Goal: Task Accomplishment & Management: Complete application form

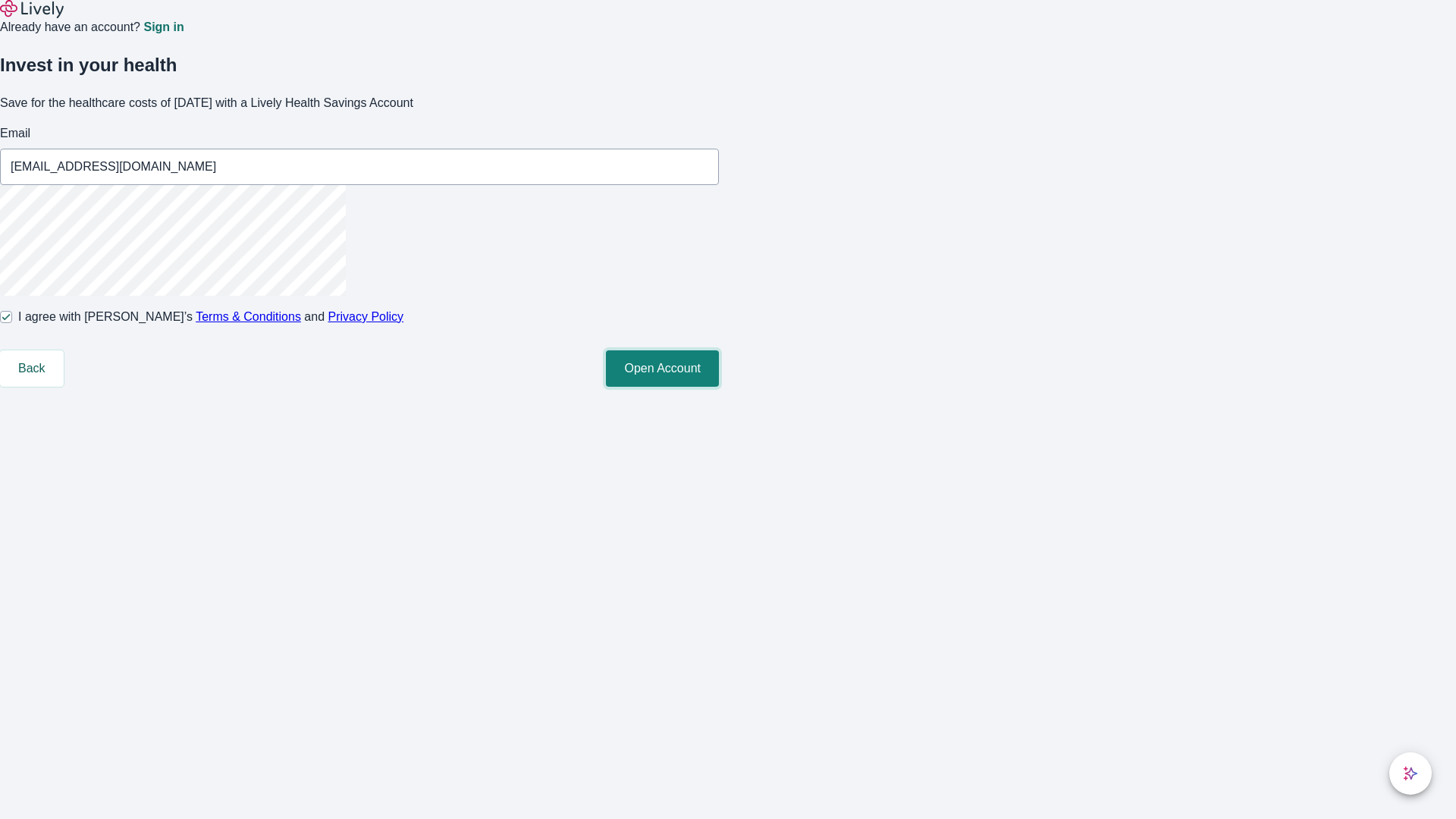
click at [719, 387] on button "Open Account" at bounding box center [662, 368] width 113 height 36
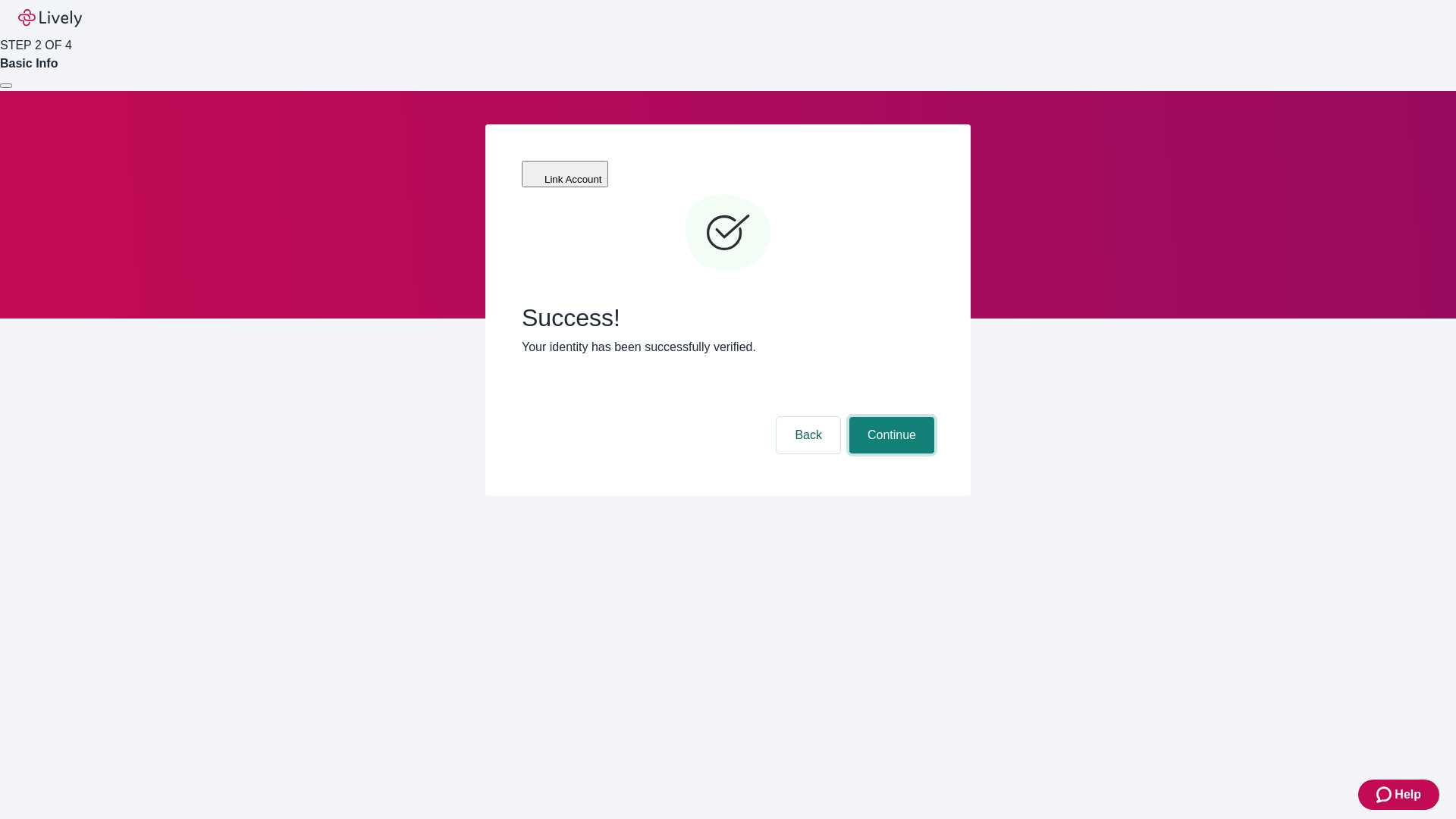
click at [889, 417] on button "Continue" at bounding box center [892, 435] width 85 height 36
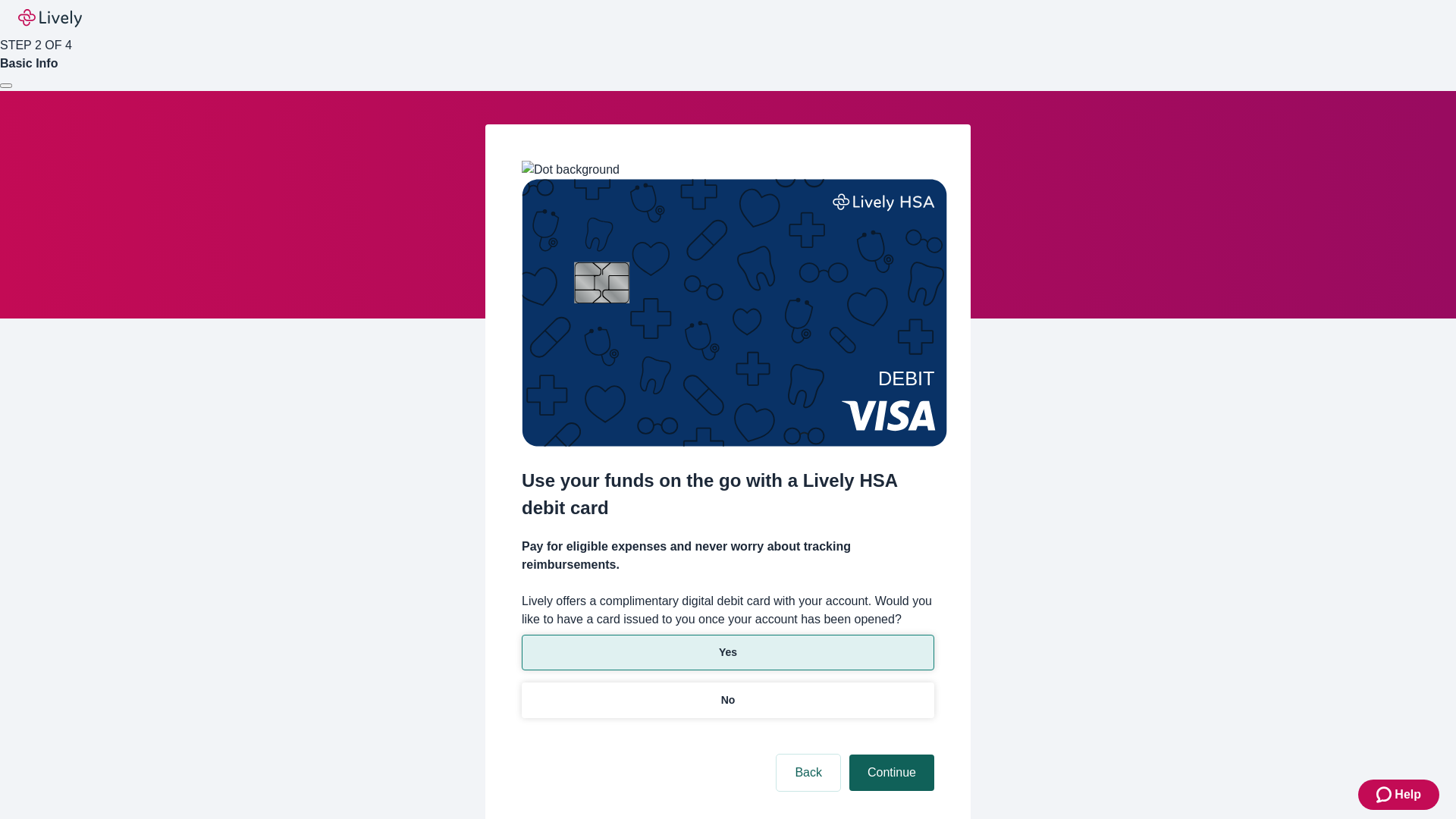
click at [728, 692] on p "No" at bounding box center [728, 700] width 15 height 16
click at [889, 754] on button "Continue" at bounding box center [892, 772] width 85 height 36
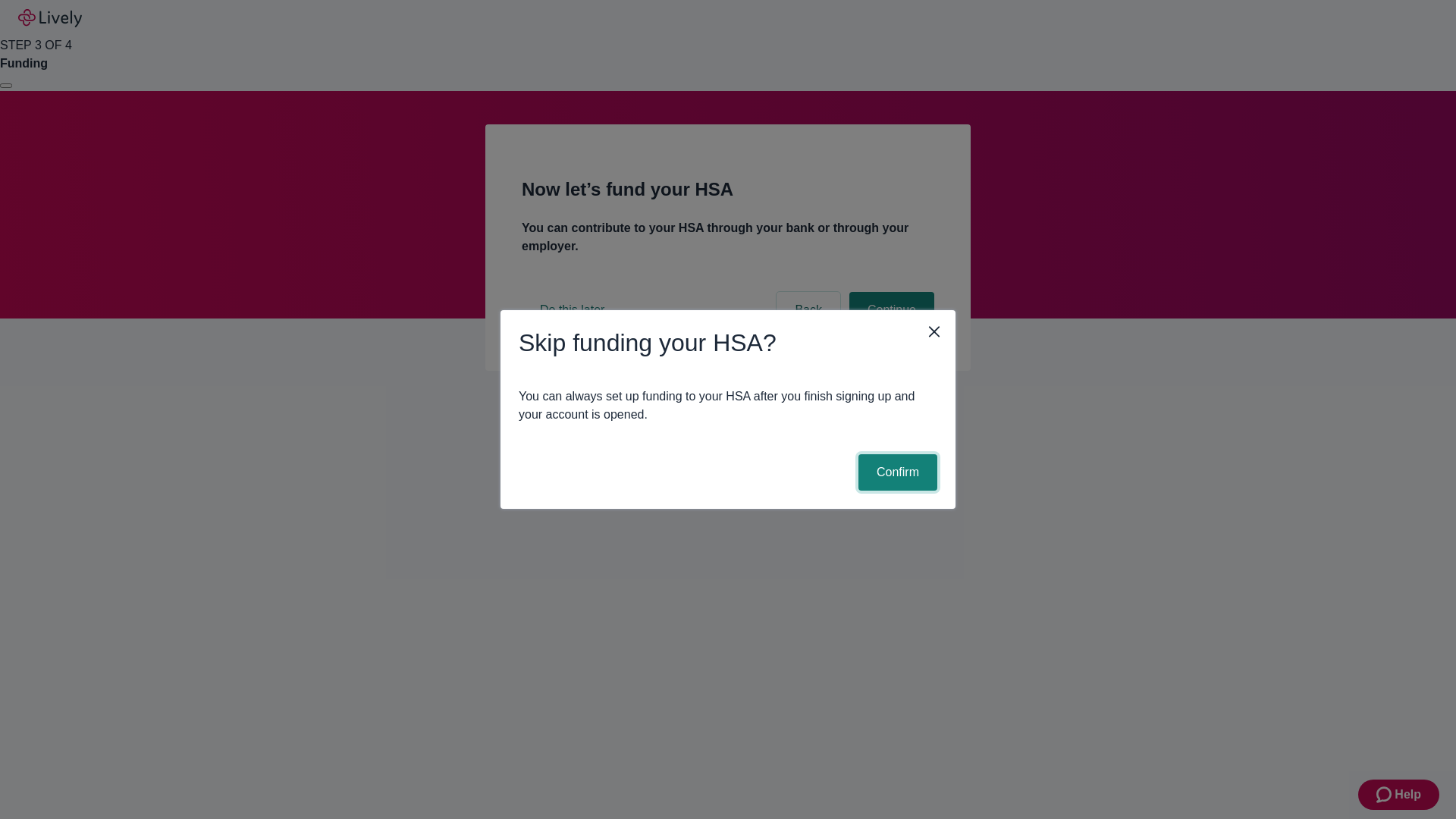
click at [895, 472] on button "Confirm" at bounding box center [897, 472] width 79 height 36
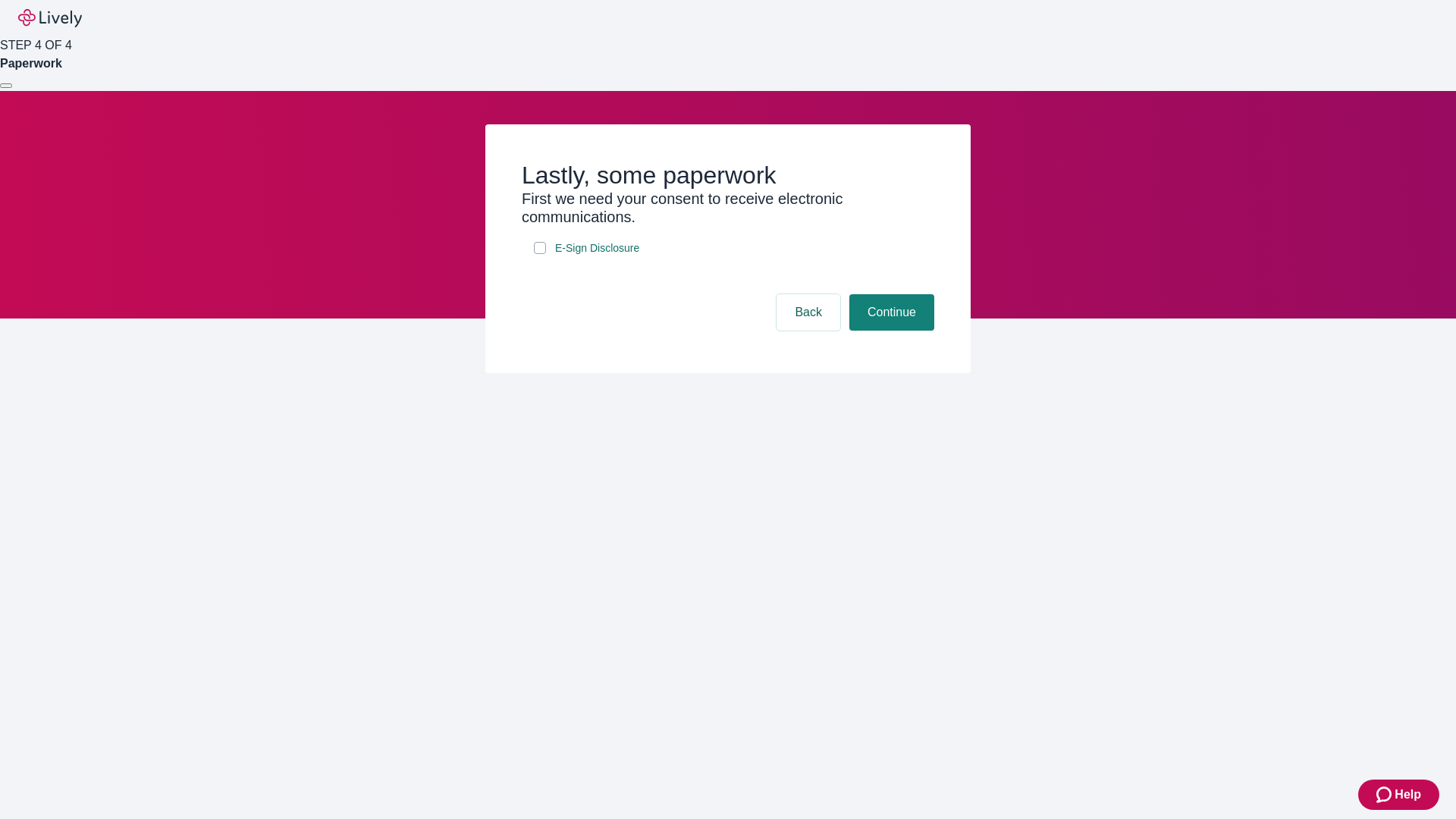
click at [540, 254] on input "E-Sign Disclosure" at bounding box center [540, 248] width 12 height 12
checkbox input "true"
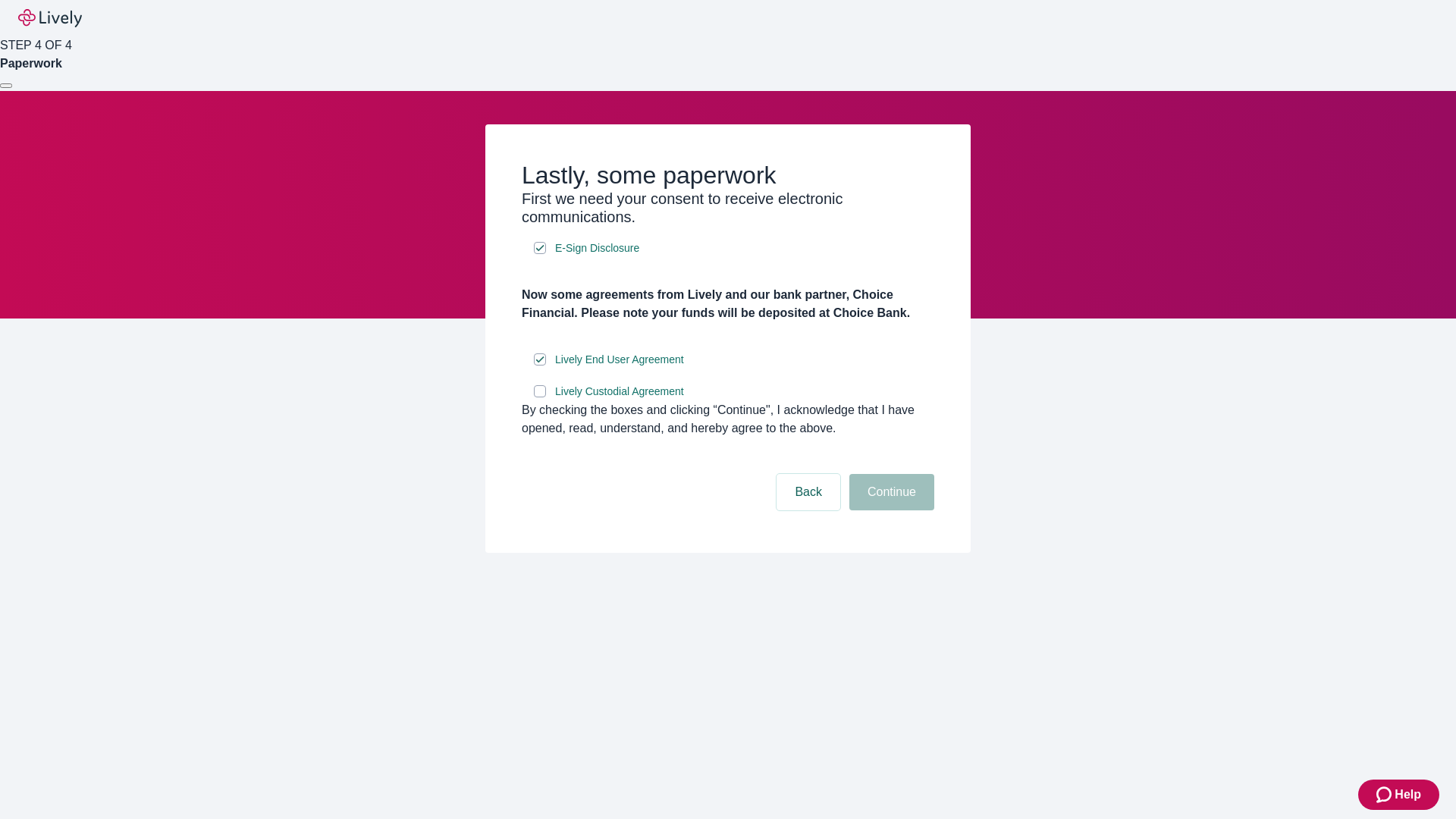
click at [540, 397] on input "Lively Custodial Agreement" at bounding box center [540, 391] width 12 height 12
checkbox input "true"
click at [889, 510] on button "Continue" at bounding box center [892, 492] width 85 height 36
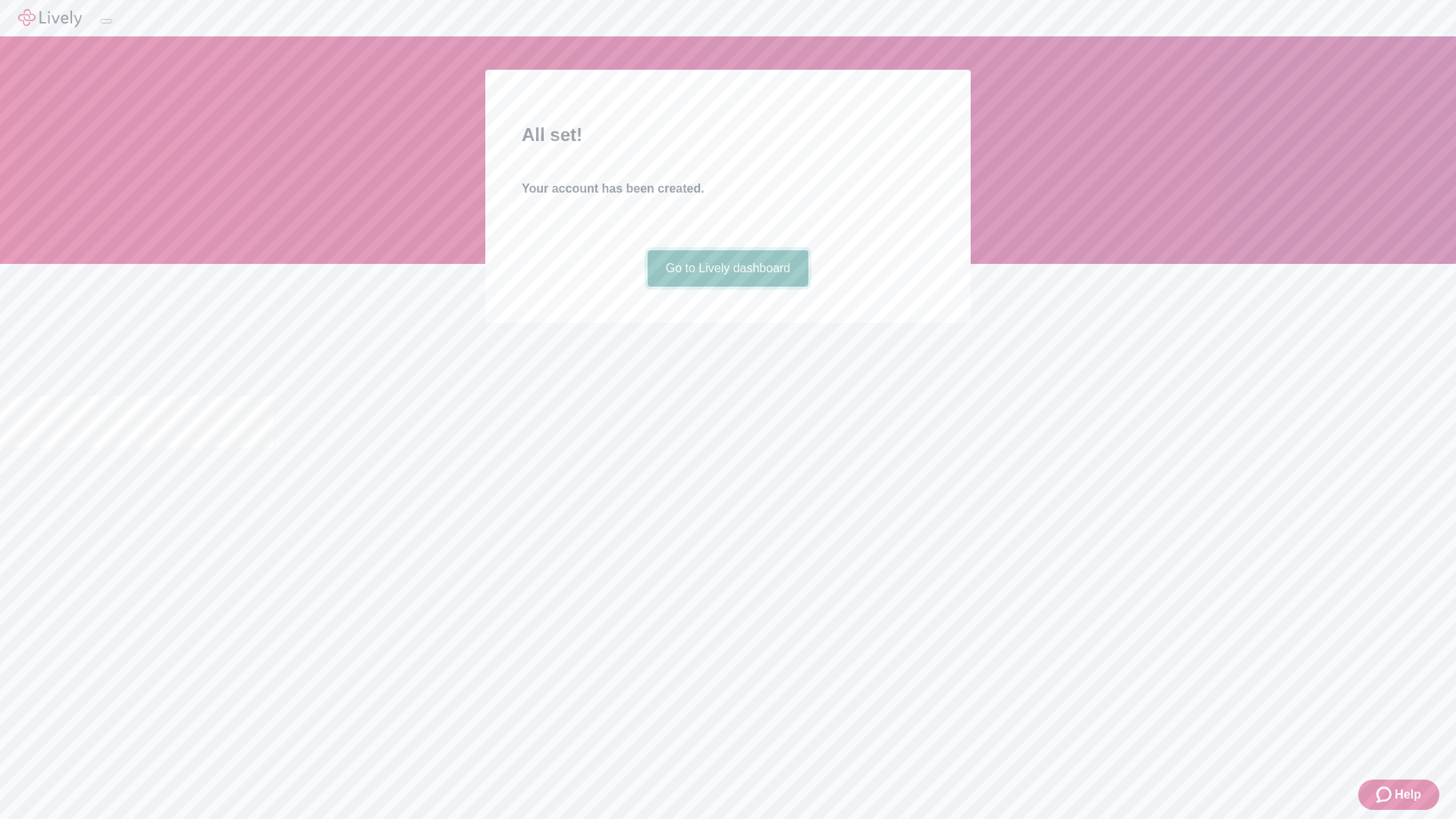
click at [728, 286] on link "Go to Lively dashboard" at bounding box center [728, 268] width 162 height 36
